Goal: Task Accomplishment & Management: Manage account settings

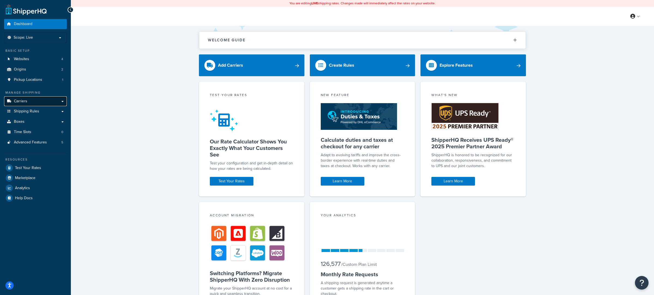
click at [51, 104] on link "Carriers" at bounding box center [35, 101] width 63 height 10
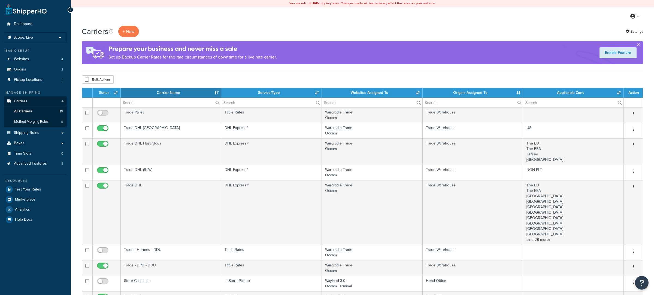
select select "15"
click at [53, 168] on link "Advanced Features 5" at bounding box center [35, 164] width 63 height 10
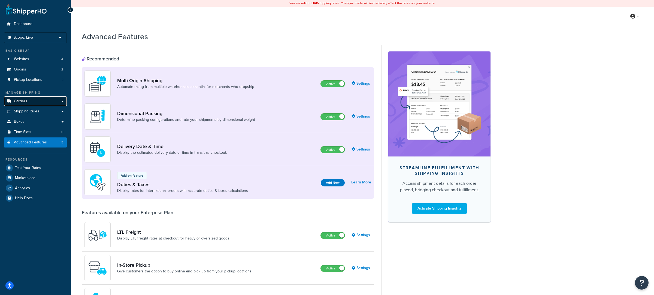
click at [46, 101] on link "Carriers" at bounding box center [35, 101] width 63 height 10
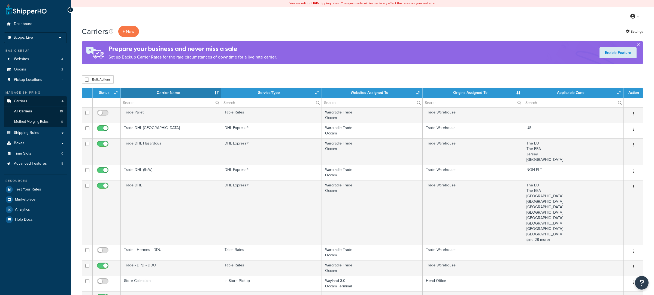
select select "15"
drag, startPoint x: 34, startPoint y: 132, endPoint x: 38, endPoint y: 132, distance: 3.5
click at [34, 132] on span "Shipping Rules" at bounding box center [26, 133] width 25 height 5
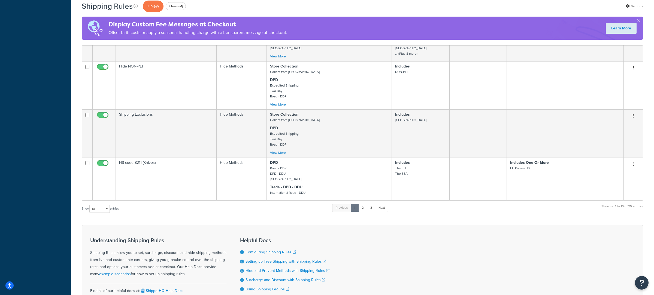
scroll to position [301, 0]
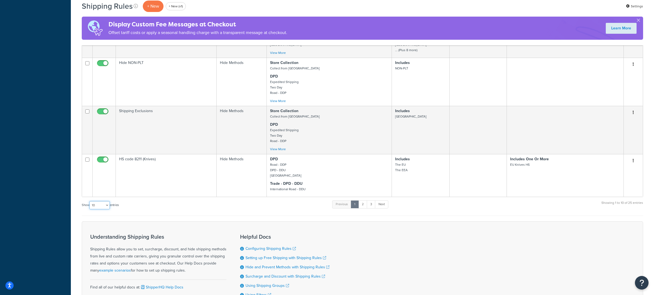
select select "50"
click option "50" at bounding box center [0, 0] width 0 height 0
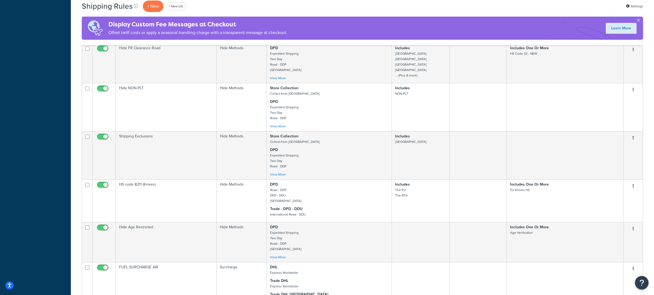
scroll to position [0, 0]
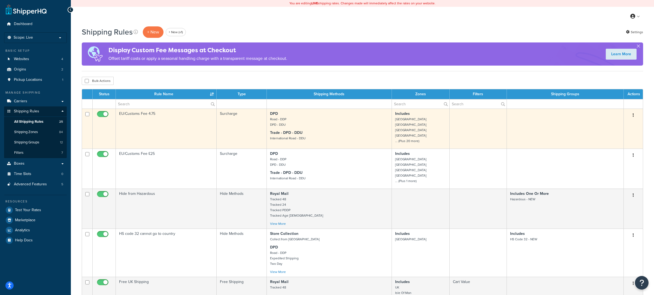
click at [234, 126] on td "Surcharge" at bounding box center [242, 129] width 50 height 40
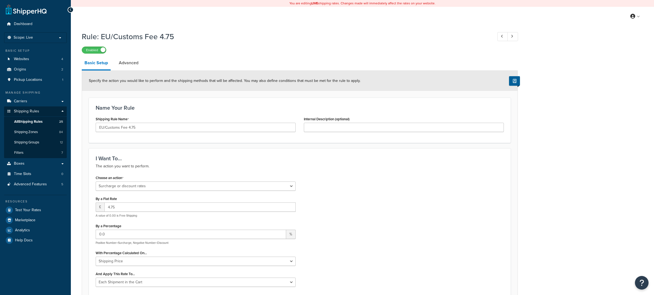
select select "SURCHARGE"
select select "CART"
click at [140, 64] on link "Advanced" at bounding box center [128, 62] width 25 height 13
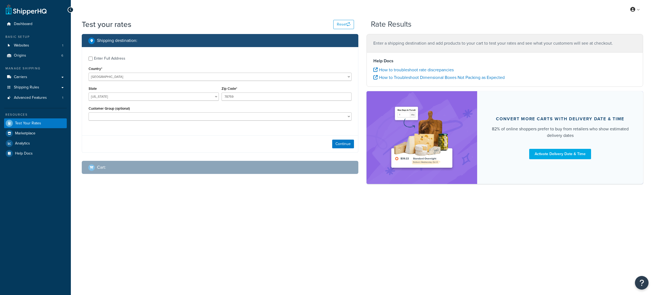
select select "[GEOGRAPHIC_DATA]"
click at [34, 76] on link "Carriers" at bounding box center [35, 77] width 63 height 10
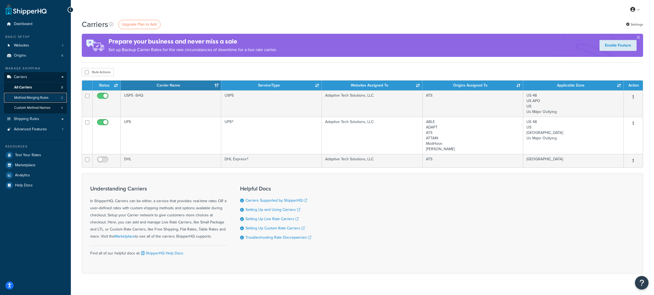
click at [44, 95] on link "Method Merging Rules 2" at bounding box center [35, 98] width 63 height 10
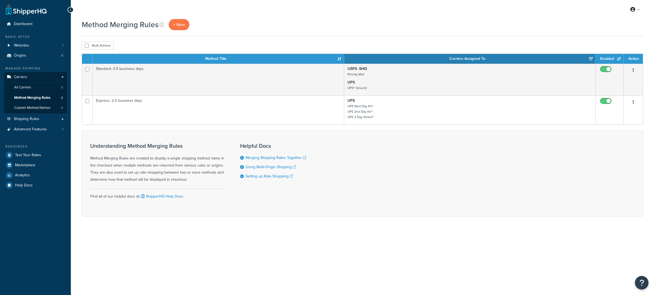
click at [39, 122] on link "Shipping Rules" at bounding box center [35, 119] width 63 height 10
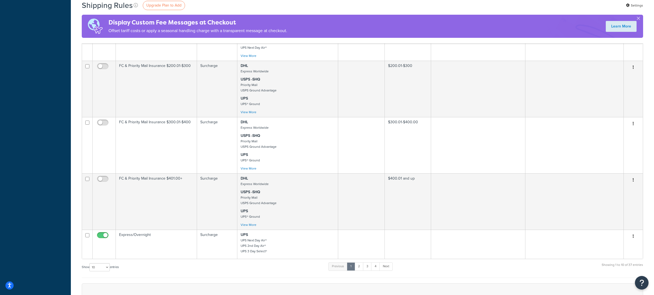
scroll to position [433, 0]
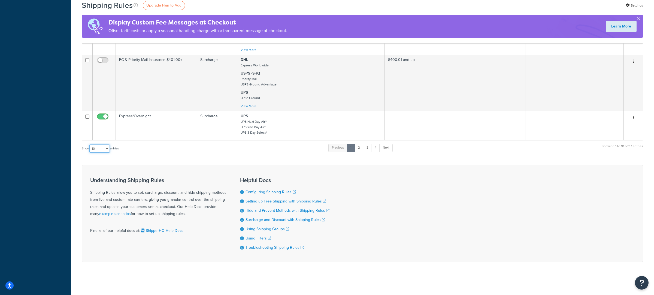
select select "1000"
click option "1000" at bounding box center [0, 0] width 0 height 0
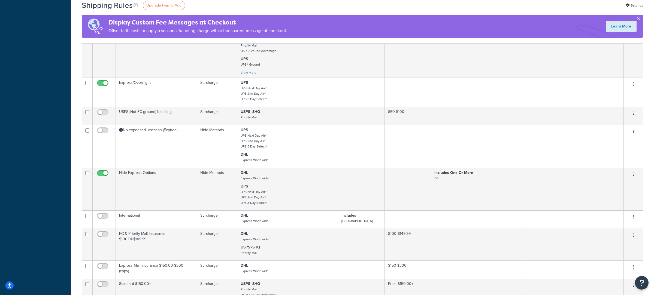
scroll to position [0, 0]
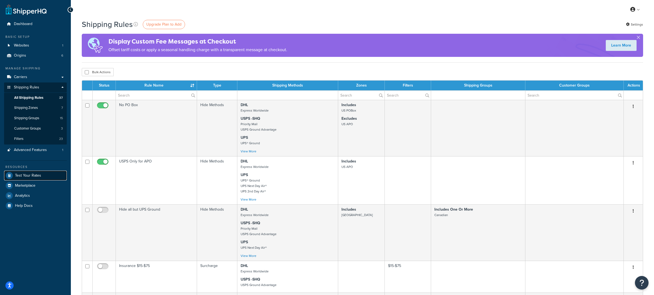
click at [47, 173] on link "Test Your Rates" at bounding box center [35, 176] width 63 height 10
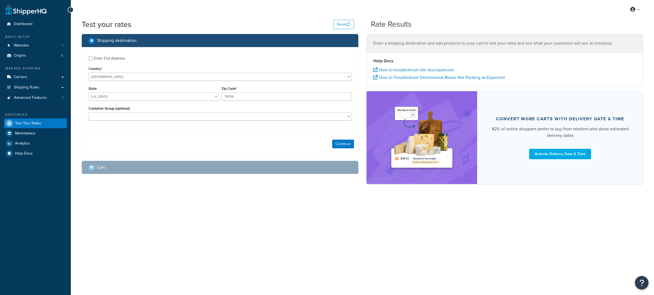
select select "TX"
click at [58, 101] on link "Advanced Features 1" at bounding box center [35, 98] width 63 height 10
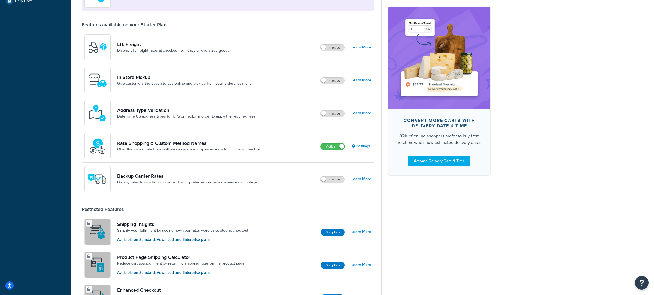
scroll to position [209, 0]
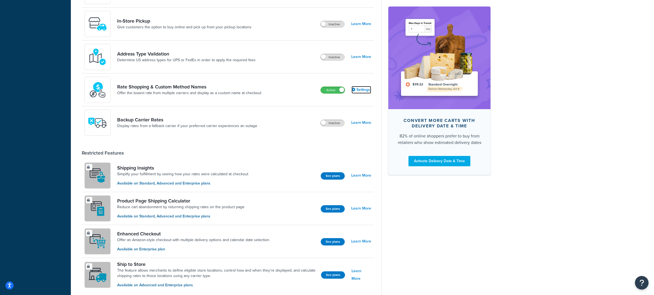
drag, startPoint x: 363, startPoint y: 94, endPoint x: 361, endPoint y: 91, distance: 4.3
click at [363, 93] on link "Settings" at bounding box center [361, 90] width 20 height 8
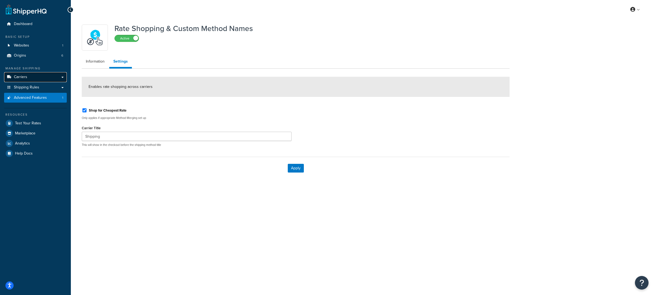
click at [30, 78] on link "Carriers" at bounding box center [35, 77] width 63 height 10
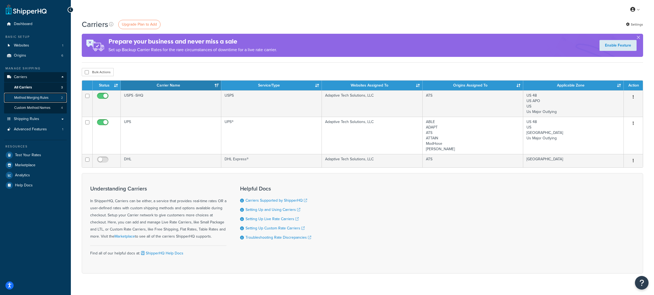
click at [46, 101] on link "Method Merging Rules 2" at bounding box center [35, 98] width 63 height 10
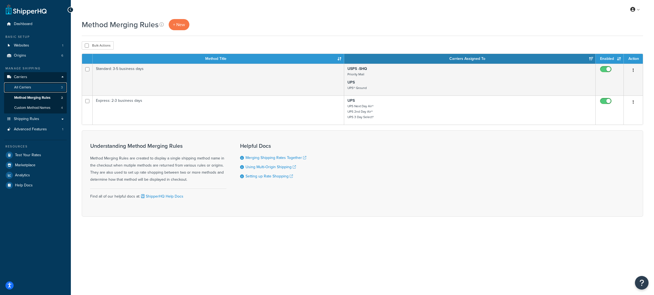
click at [47, 90] on link "All Carriers 3" at bounding box center [35, 88] width 63 height 10
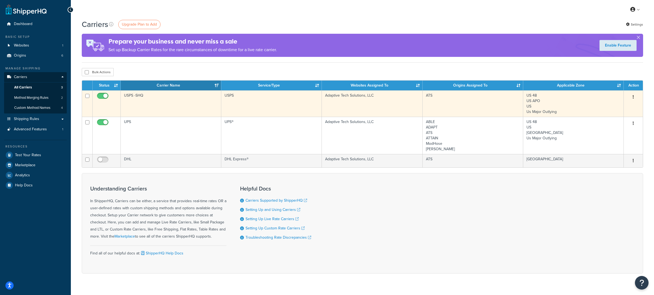
click at [202, 113] on td "USPS -SHQ" at bounding box center [171, 103] width 101 height 26
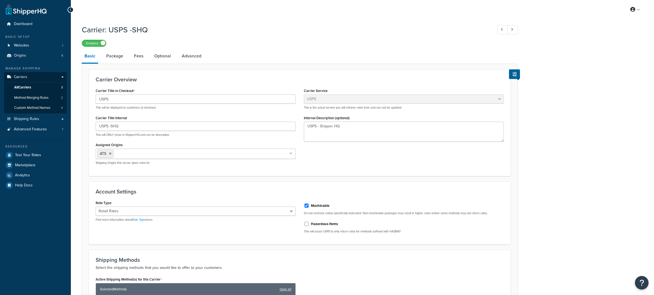
select select "usps"
click at [38, 117] on span "Shipping Rules" at bounding box center [26, 119] width 25 height 5
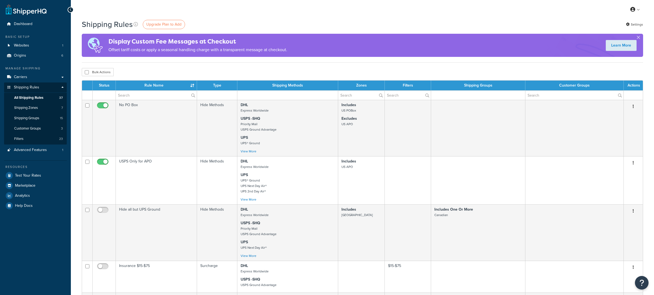
select select "1000"
click at [41, 122] on link "Shipping Groups 15" at bounding box center [35, 118] width 63 height 10
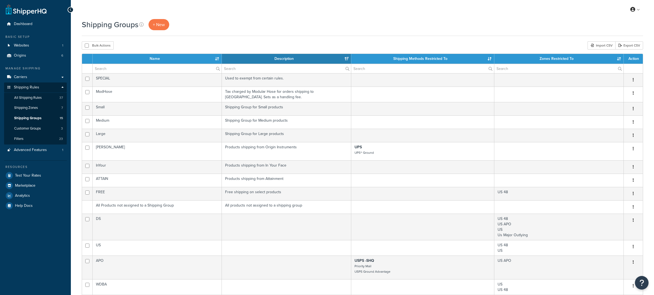
select select "15"
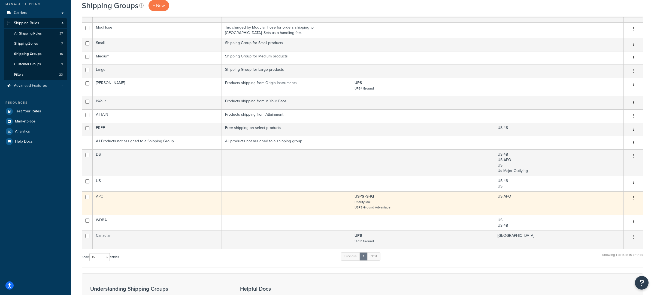
scroll to position [60, 0]
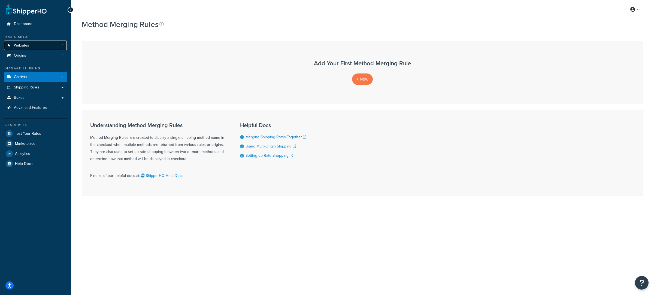
click at [44, 42] on link "Websites 1" at bounding box center [35, 46] width 63 height 10
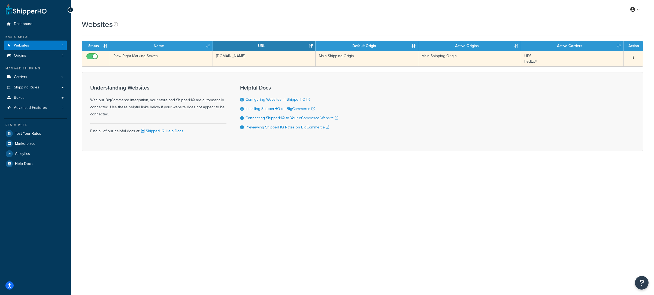
click at [151, 62] on td "Plow Right Marking Stakes" at bounding box center [161, 59] width 103 height 16
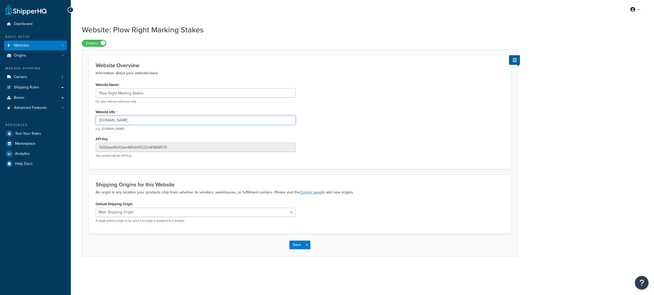
click at [164, 123] on input "[DOMAIN_NAME]" at bounding box center [196, 120] width 200 height 9
